Goal: Obtain resource: Download file/media

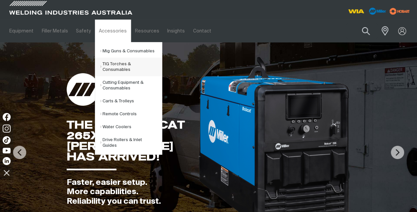
click at [107, 66] on link "TIG Torches & Consumables" at bounding box center [131, 67] width 62 height 19
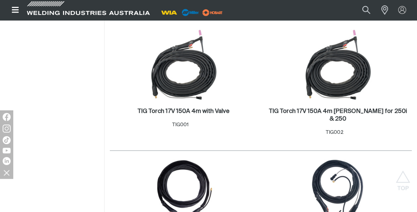
scroll to position [175, 0]
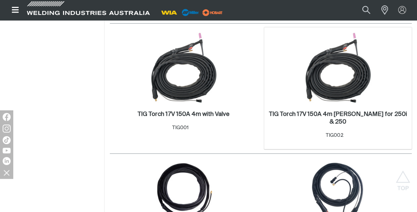
click at [338, 133] on span "TIG002" at bounding box center [335, 135] width 18 height 5
click at [337, 78] on img at bounding box center [338, 67] width 71 height 71
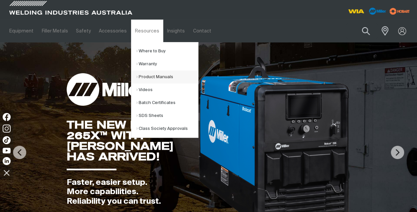
click at [143, 77] on link "Product Manuals" at bounding box center [167, 77] width 62 height 13
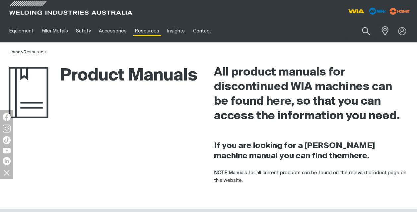
scroll to position [186, 0]
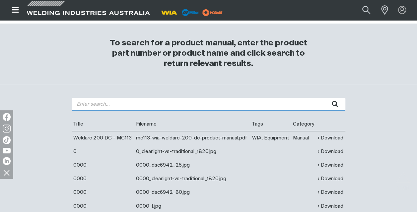
click at [133, 103] on input "search" at bounding box center [209, 104] width 274 height 13
click at [325, 98] on button "submit" at bounding box center [335, 104] width 21 height 13
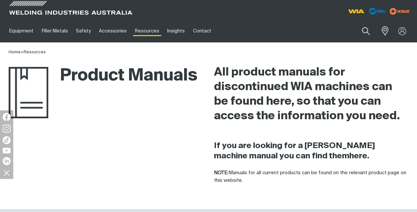
scroll to position [186, 0]
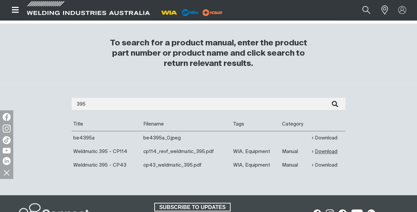
click at [331, 151] on link "Download" at bounding box center [325, 152] width 26 height 8
click at [329, 166] on link "Download" at bounding box center [325, 166] width 26 height 8
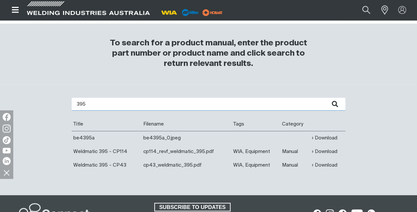
click at [96, 103] on input "395" at bounding box center [209, 104] width 274 height 13
type input "3"
click at [325, 98] on button "submit" at bounding box center [335, 104] width 21 height 13
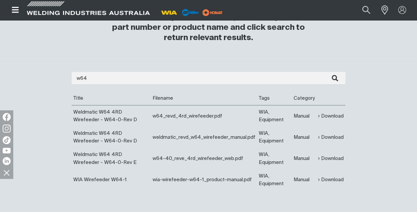
scroll to position [240, 0]
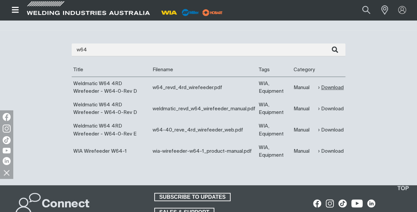
click at [334, 86] on link "Download" at bounding box center [331, 88] width 26 height 8
click at [324, 153] on link "Download" at bounding box center [331, 152] width 26 height 8
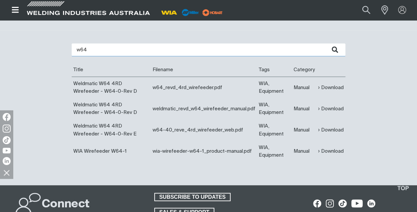
click at [91, 48] on input "w64" at bounding box center [209, 49] width 274 height 13
click at [325, 43] on button "submit" at bounding box center [335, 49] width 21 height 13
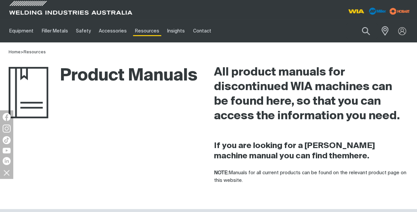
scroll to position [186, 0]
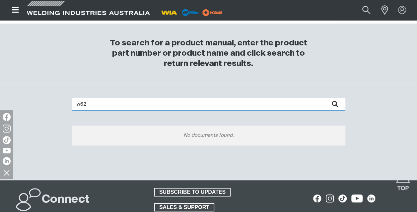
click at [104, 100] on input "w62" at bounding box center [209, 104] width 274 height 13
click at [325, 98] on button "submit" at bounding box center [335, 104] width 21 height 13
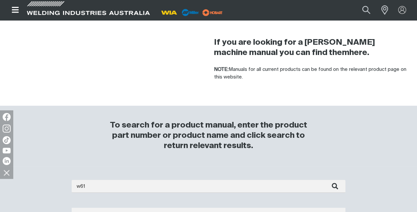
scroll to position [201, 0]
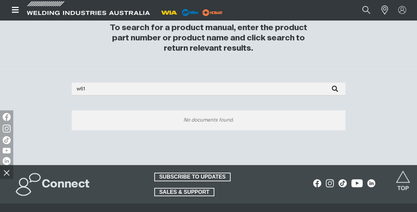
click at [88, 97] on div "w61 No documents found." at bounding box center [209, 107] width 274 height 48
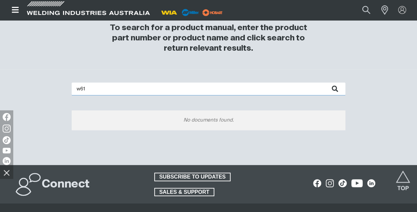
click at [89, 90] on input "w61" at bounding box center [209, 89] width 274 height 13
click at [325, 83] on button "submit" at bounding box center [335, 89] width 21 height 13
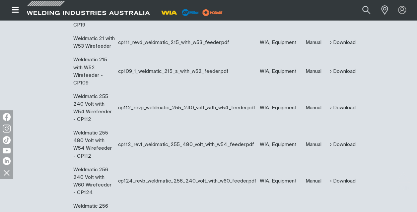
scroll to position [416, 0]
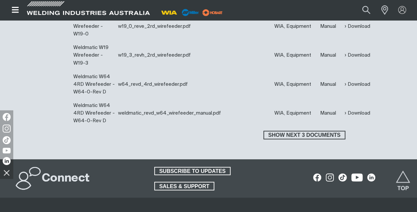
scroll to position [893, 0]
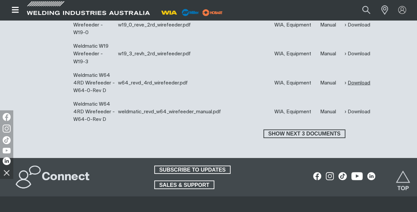
click at [345, 87] on link "Download" at bounding box center [358, 83] width 26 height 8
click at [345, 29] on link "Download" at bounding box center [358, 25] width 26 height 8
click at [319, 138] on span "Show next 3 documents" at bounding box center [304, 134] width 81 height 9
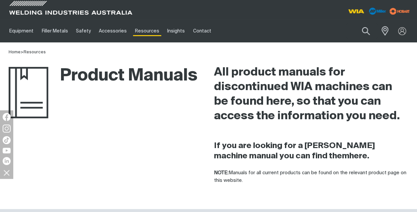
scroll to position [186, 0]
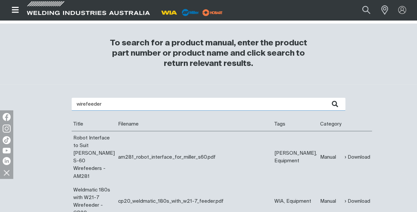
drag, startPoint x: 136, startPoint y: 107, endPoint x: 26, endPoint y: 98, distance: 109.9
click at [325, 98] on button "submit" at bounding box center [335, 104] width 21 height 13
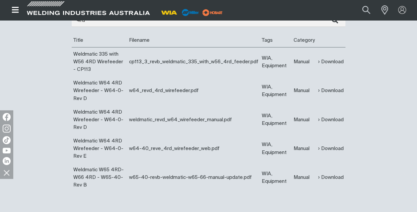
scroll to position [272, 0]
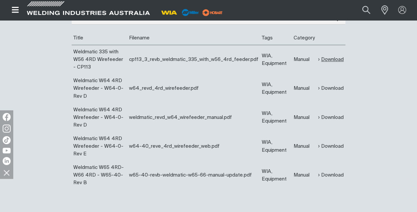
click at [328, 56] on link "Download" at bounding box center [331, 60] width 26 height 8
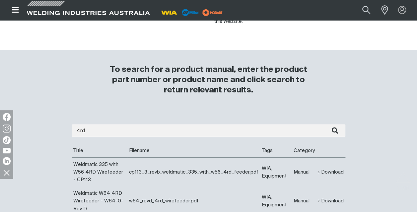
scroll to position [86, 0]
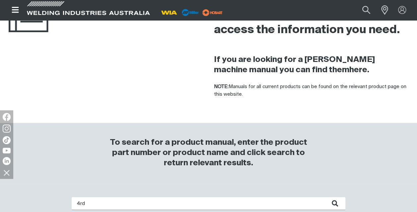
drag, startPoint x: 126, startPoint y: 201, endPoint x: 10, endPoint y: 203, distance: 116.2
click at [325, 198] on button "submit" at bounding box center [335, 204] width 21 height 13
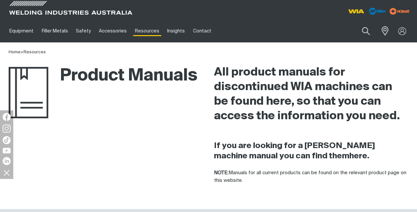
scroll to position [186, 0]
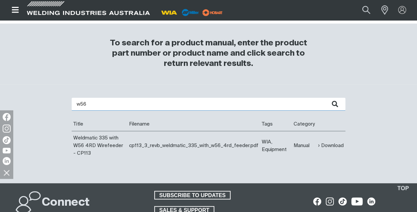
click at [90, 104] on input "w56" at bounding box center [209, 104] width 274 height 13
click at [325, 98] on button "submit" at bounding box center [335, 104] width 21 height 13
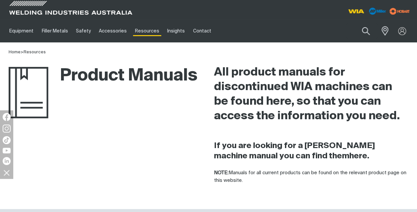
scroll to position [186, 0]
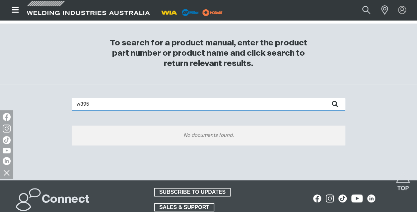
click at [80, 102] on input "w395" at bounding box center [209, 104] width 274 height 13
click at [325, 98] on button "submit" at bounding box center [335, 104] width 21 height 13
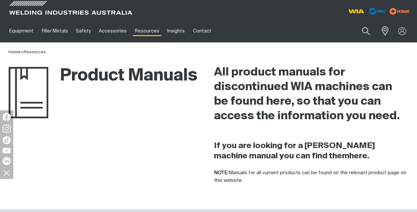
scroll to position [186, 0]
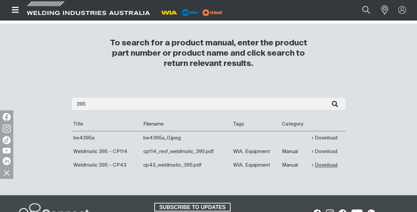
click at [321, 164] on link "Download" at bounding box center [325, 166] width 26 height 8
click at [327, 154] on link "Download" at bounding box center [325, 152] width 26 height 8
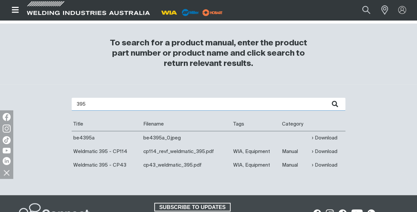
drag, startPoint x: 91, startPoint y: 107, endPoint x: 30, endPoint y: 106, distance: 61.1
click at [30, 106] on div "395 Are you looking for a product manual for a discontinued product? You're in …" at bounding box center [208, 140] width 417 height 111
type input "cp114"
click at [325, 98] on button "submit" at bounding box center [335, 104] width 21 height 13
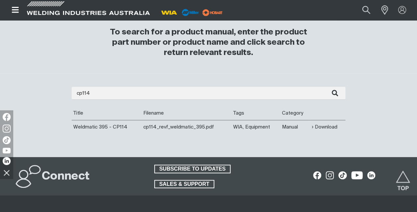
scroll to position [198, 0]
